Goal: Information Seeking & Learning: Learn about a topic

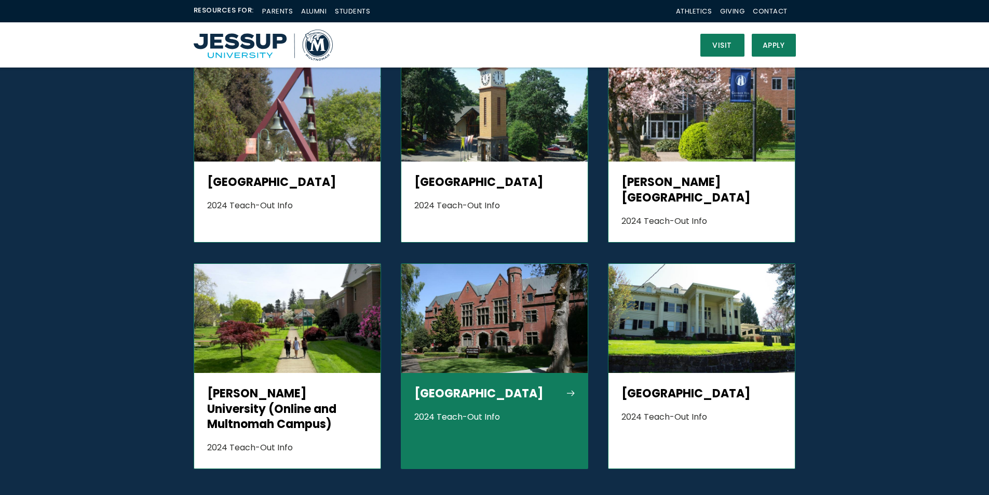
scroll to position [935, 0]
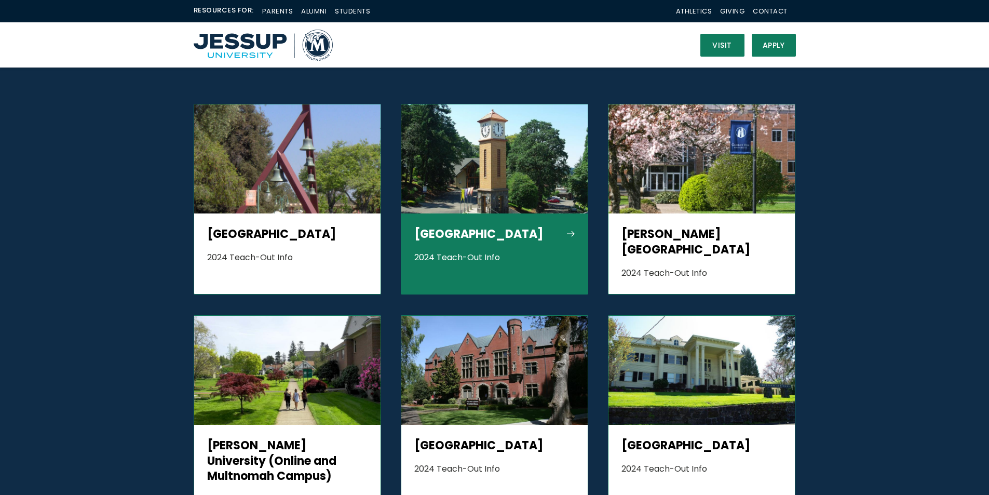
click at [471, 136] on img "Grid" at bounding box center [494, 158] width 187 height 109
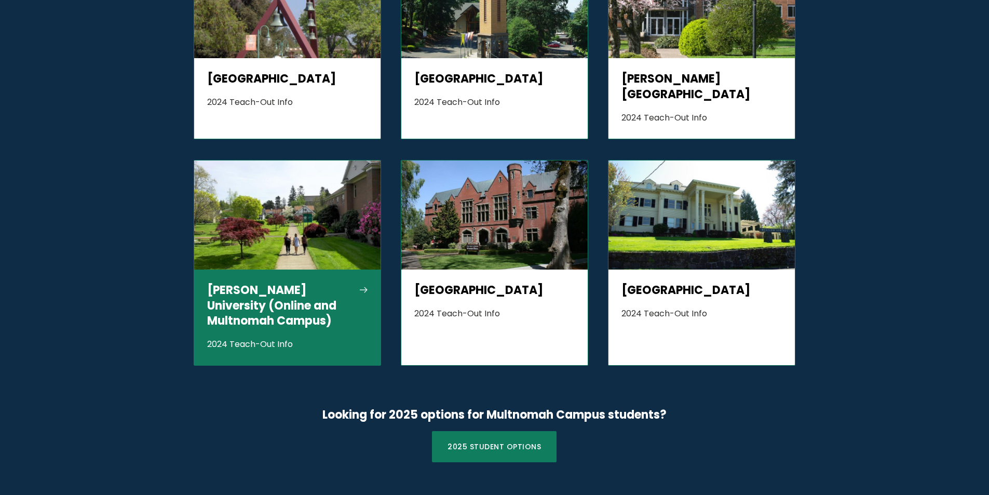
scroll to position [1091, 0]
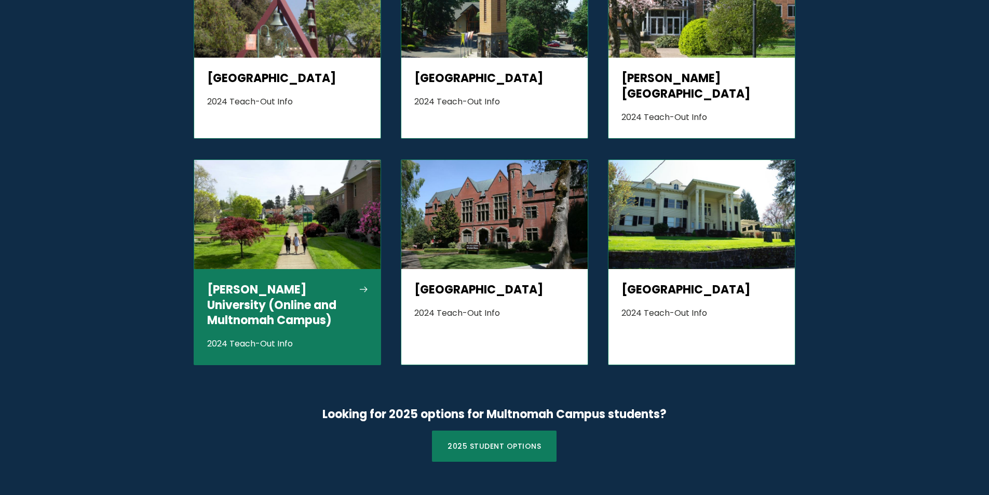
click at [323, 282] on h5 "Jessup University (Online and Multnomah Campus)" at bounding box center [287, 305] width 161 height 47
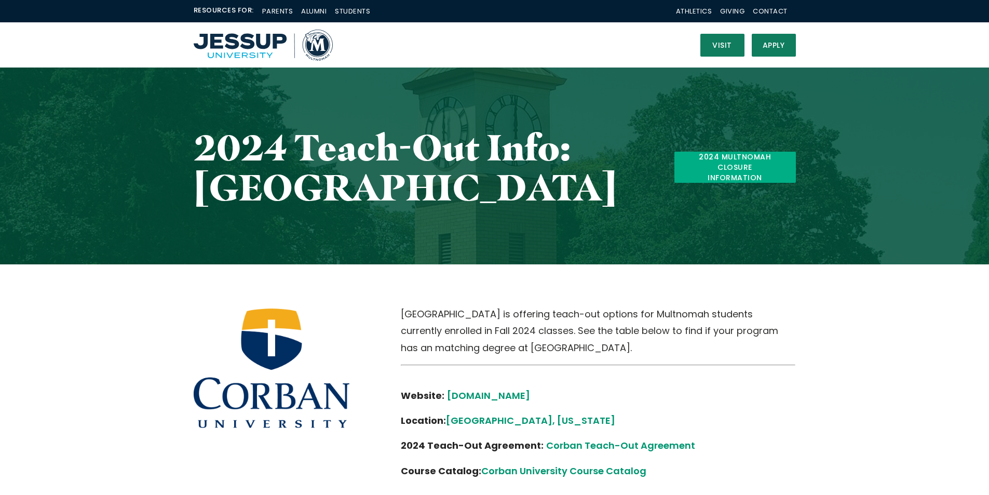
click at [724, 162] on link "2024 Multnomah Closure Information" at bounding box center [736, 168] width 122 height 32
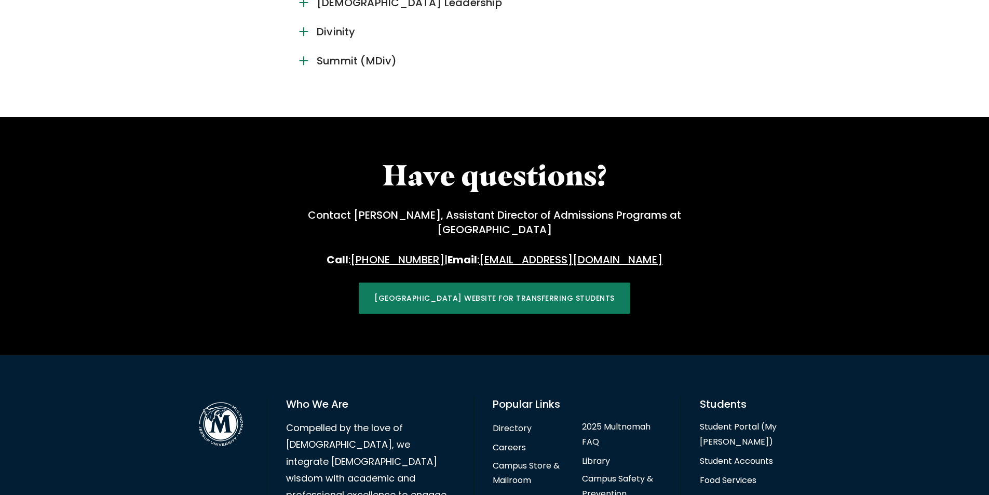
scroll to position [1662, 0]
